Goal: Find contact information: Find contact information

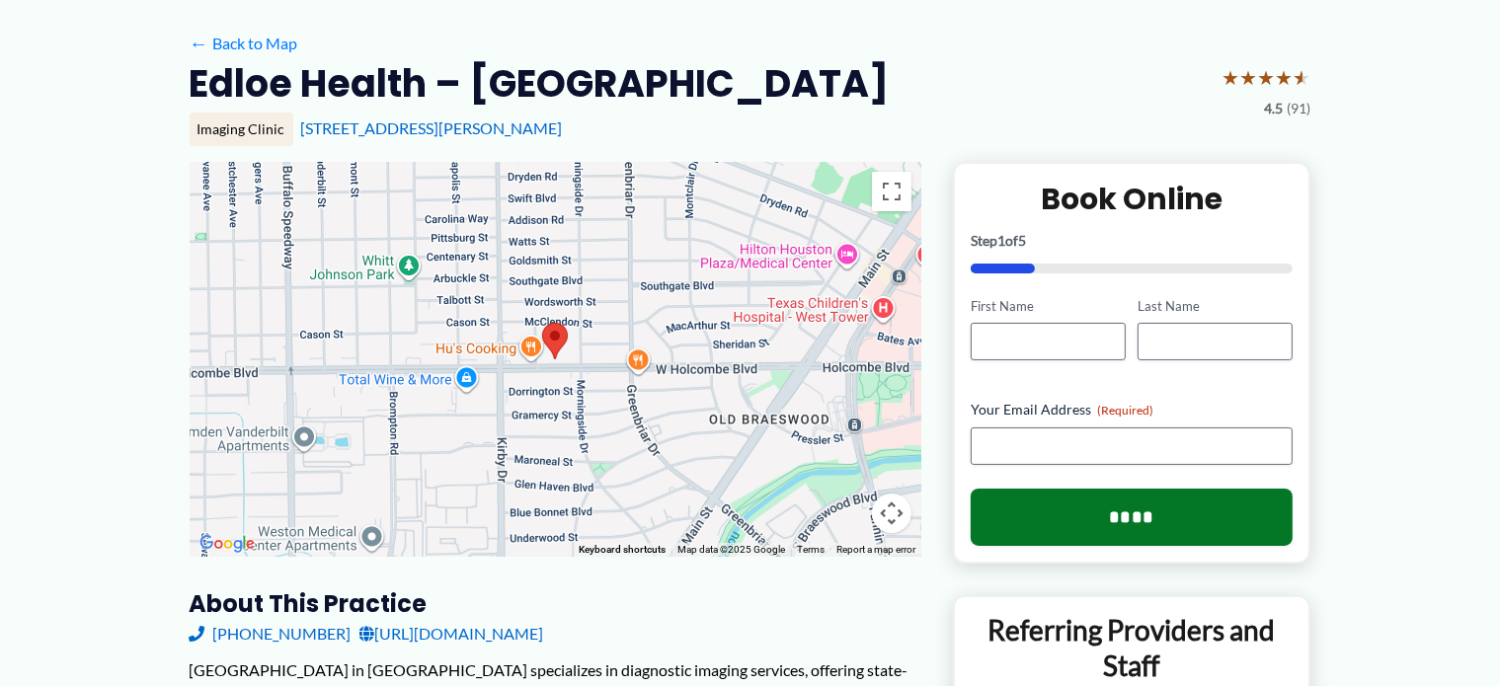
scroll to position [142, 0]
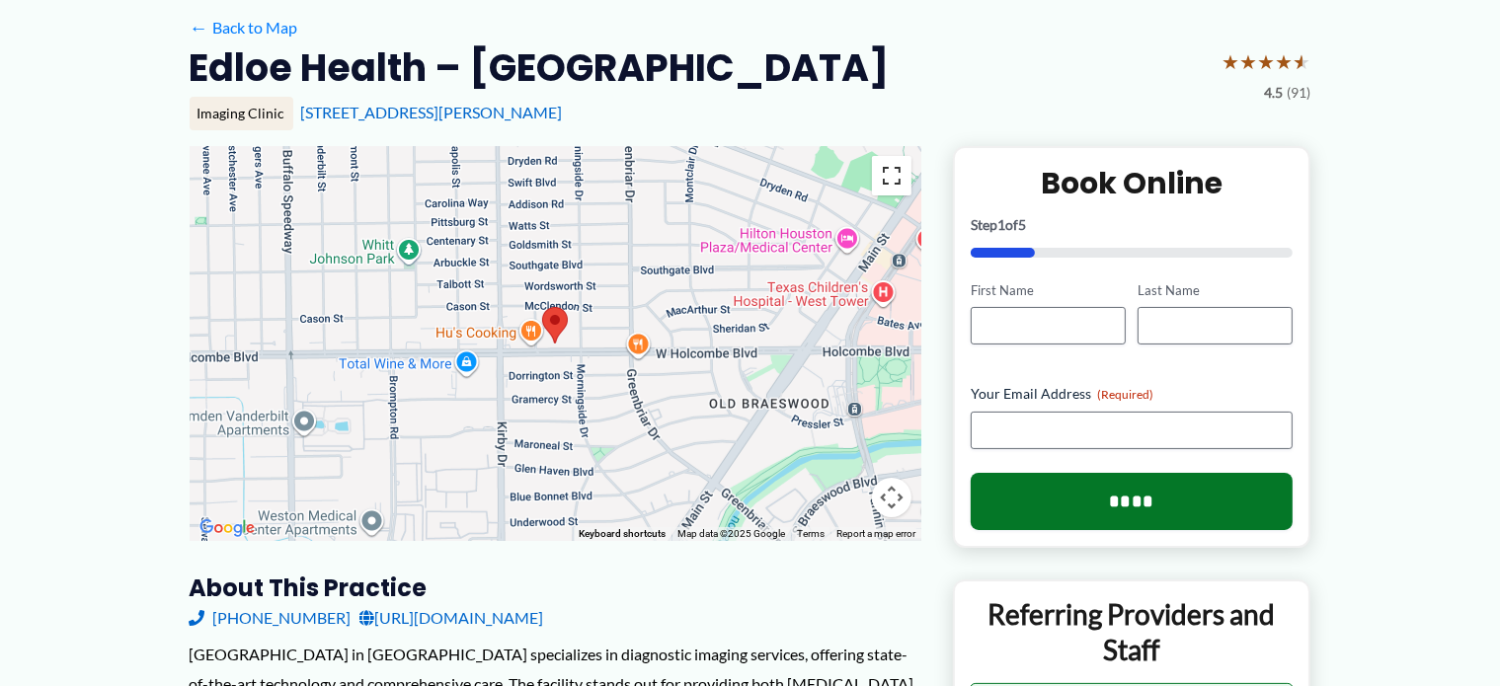
click at [901, 181] on button "Toggle fullscreen view" at bounding box center [892, 176] width 40 height 40
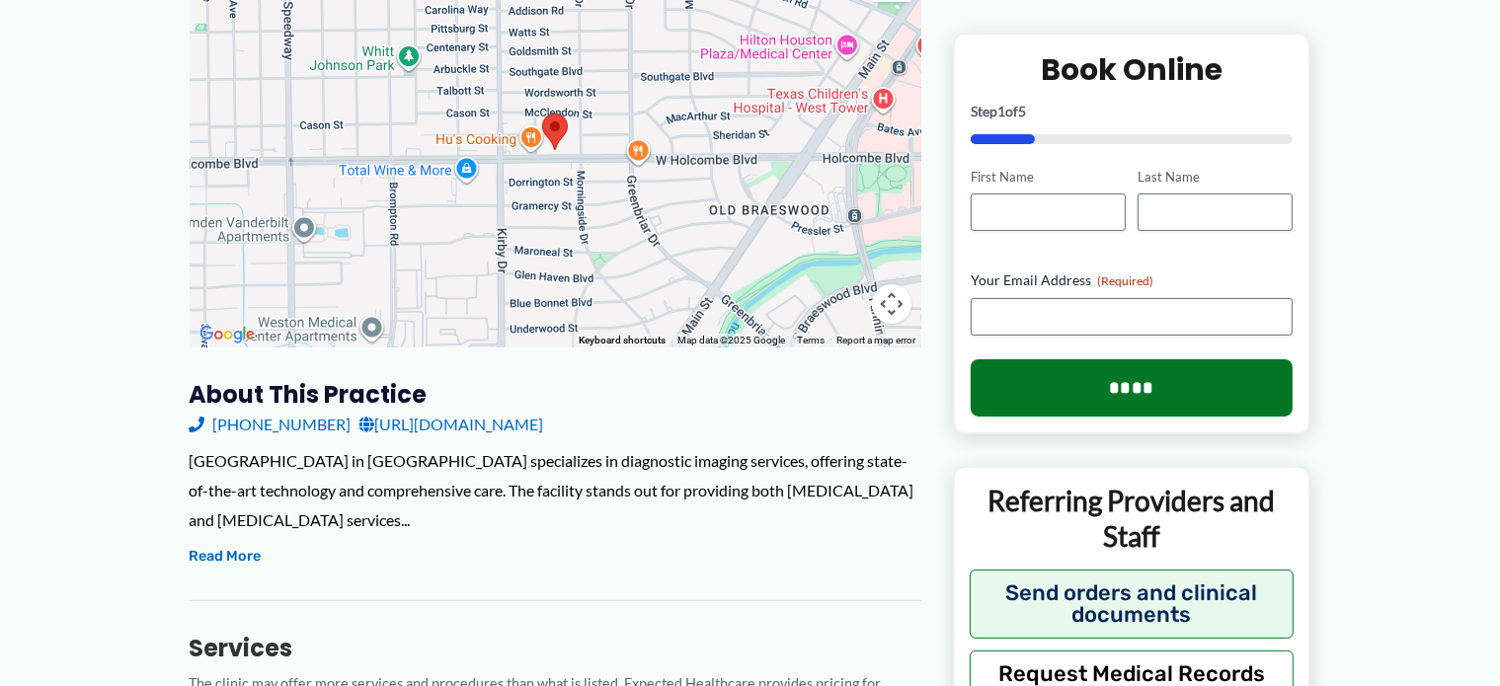
scroll to position [369, 0]
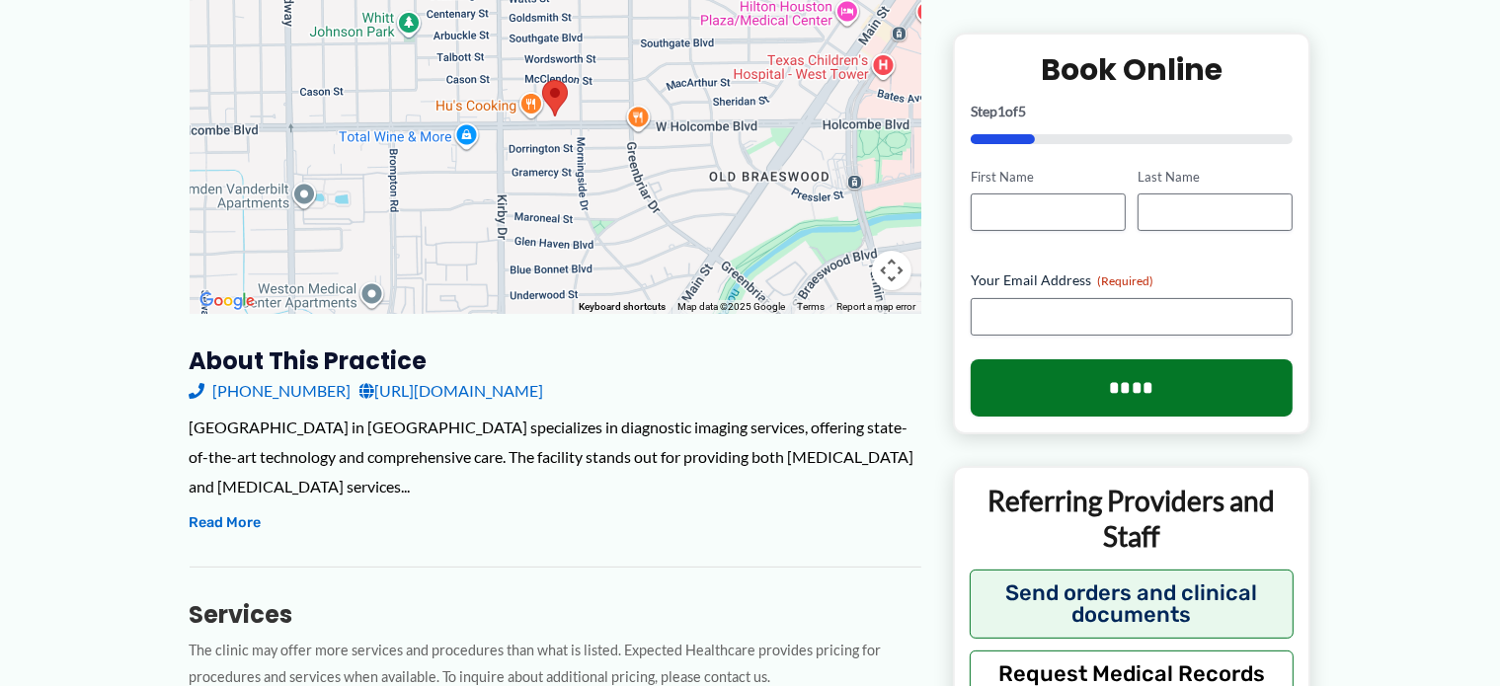
click at [423, 388] on link "[URL][DOMAIN_NAME]" at bounding box center [452, 391] width 185 height 30
